Goal: Transaction & Acquisition: Purchase product/service

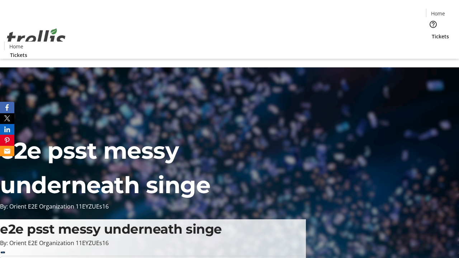
click at [439, 11] on span "Sign Up" at bounding box center [441, 10] width 21 height 9
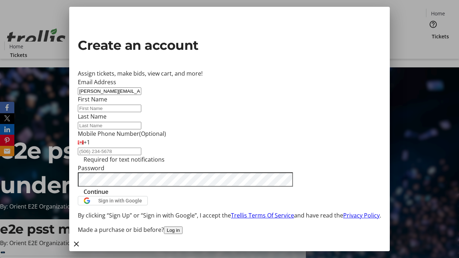
type input "[PERSON_NAME][EMAIL_ADDRESS][DOMAIN_NAME]"
type input "[DEMOGRAPHIC_DATA]"
type input "[PERSON_NAME]"
click at [108, 196] on span "Continue" at bounding box center [96, 192] width 25 height 9
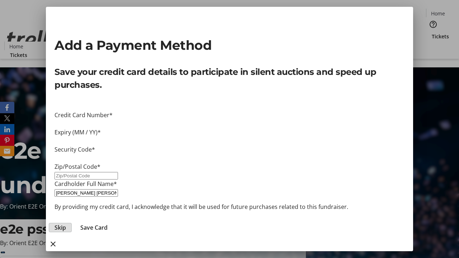
click at [66, 223] on span "Skip" at bounding box center [60, 227] width 11 height 9
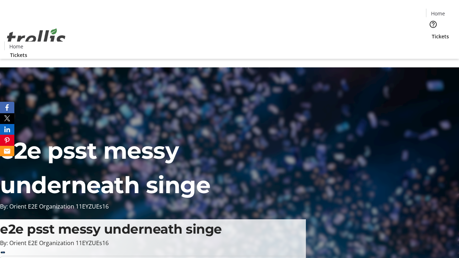
click at [432, 33] on span "Tickets" at bounding box center [440, 37] width 17 height 8
